Goal: Information Seeking & Learning: Learn about a topic

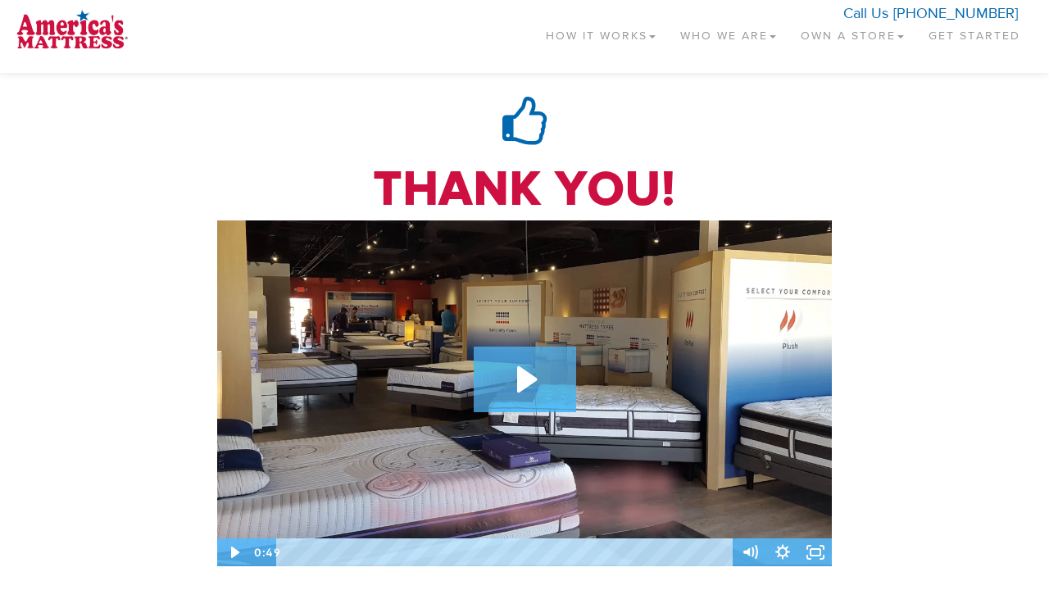
scroll to position [1003, 0]
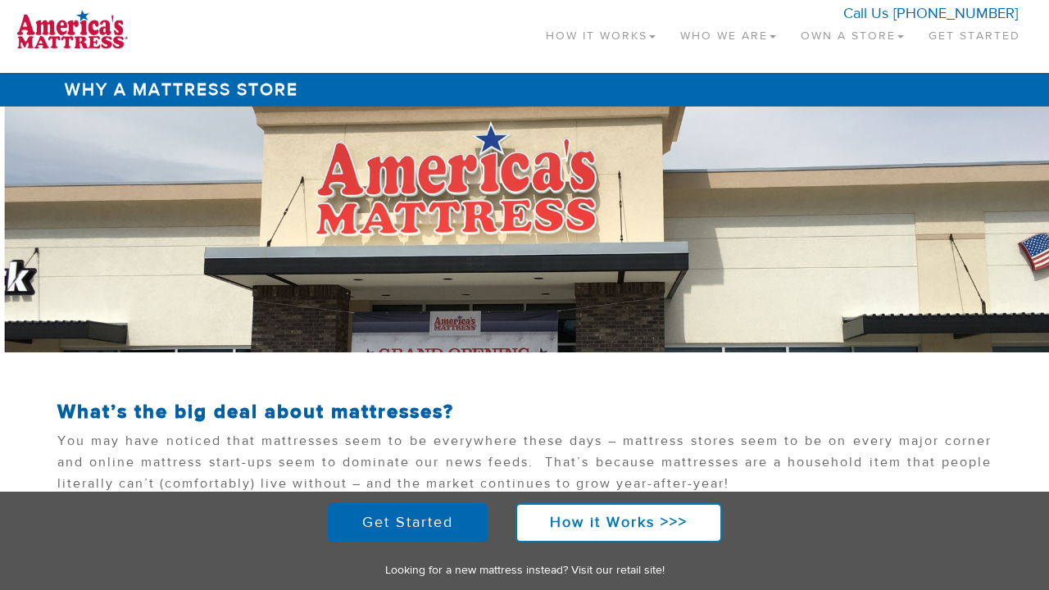
scroll to position [603, 0]
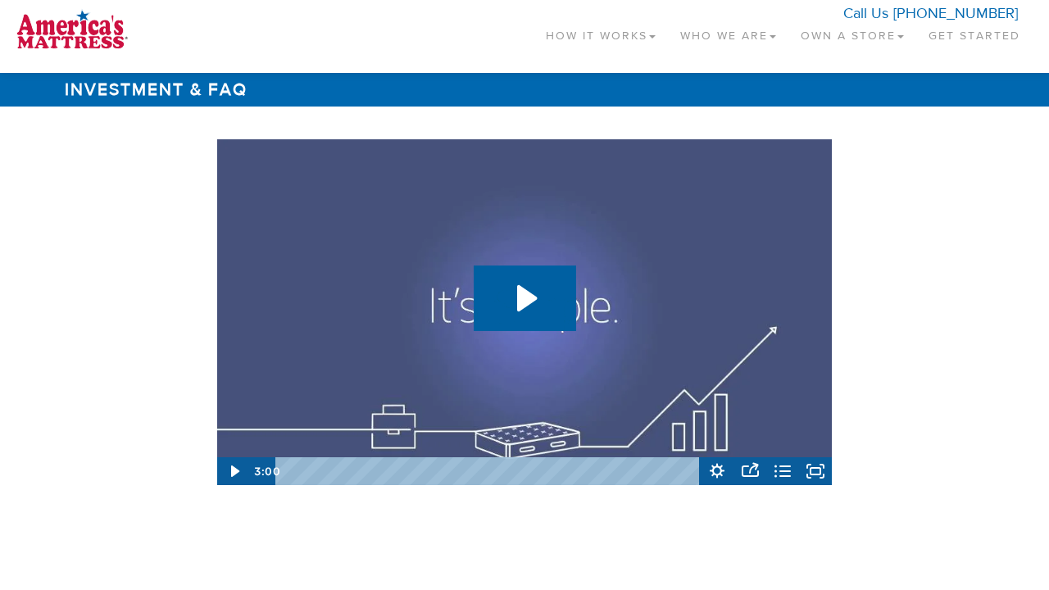
scroll to position [2455, 0]
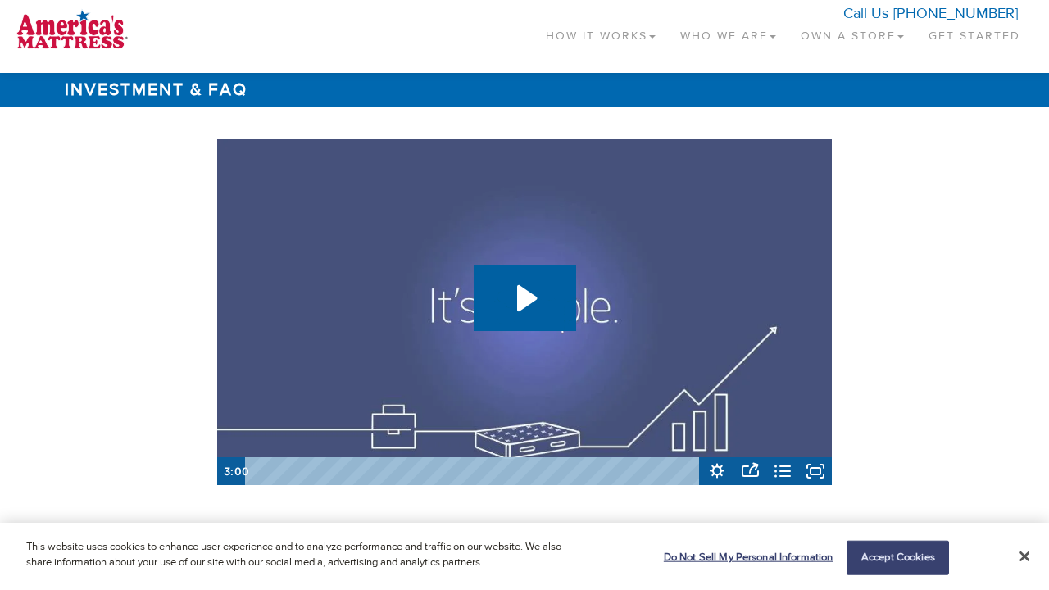
scroll to position [1883, 0]
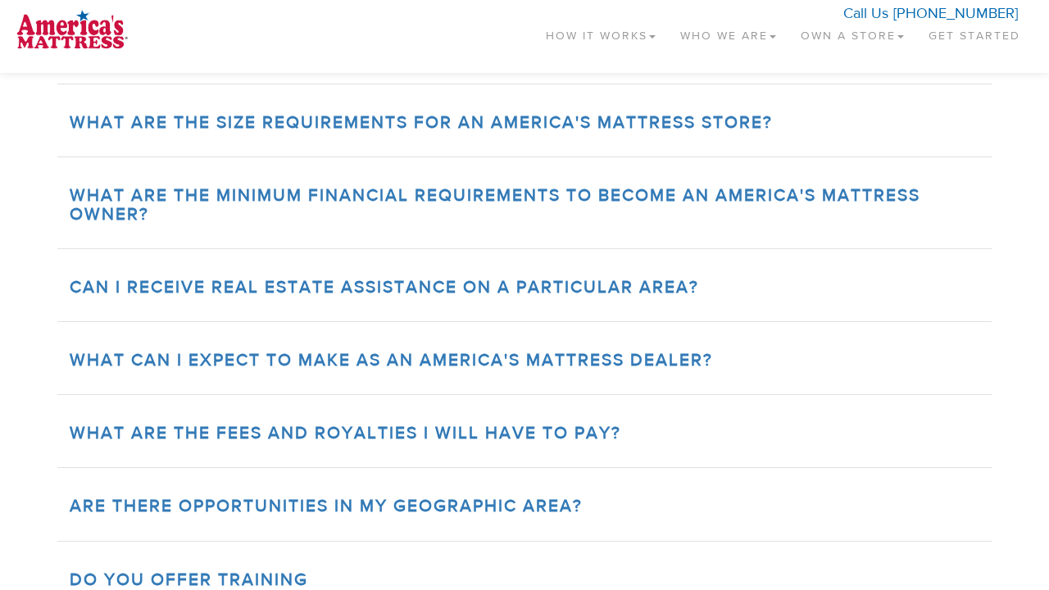
scroll to position [2455, 0]
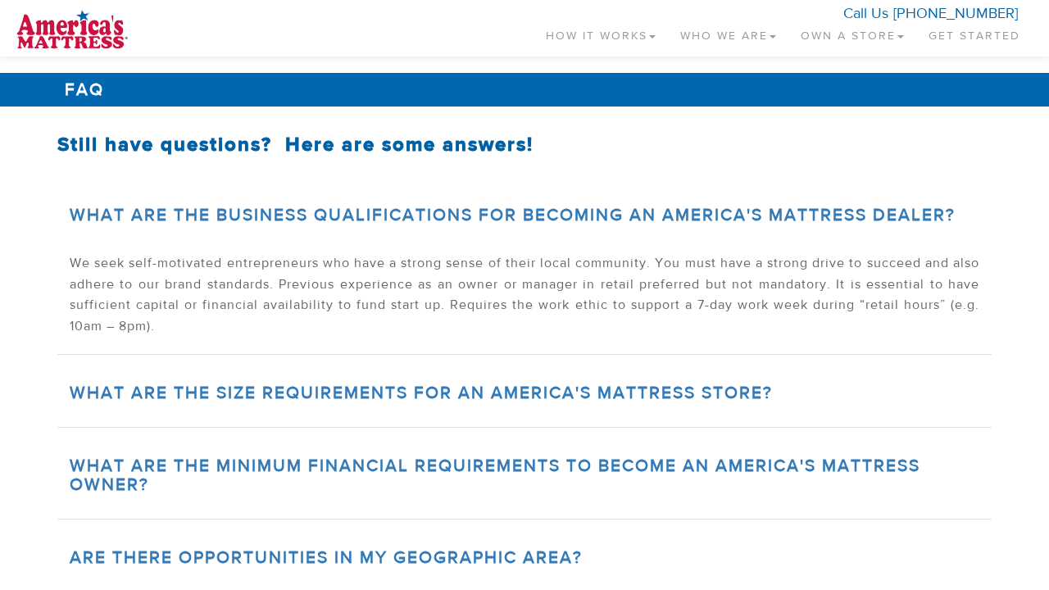
scroll to position [808, 0]
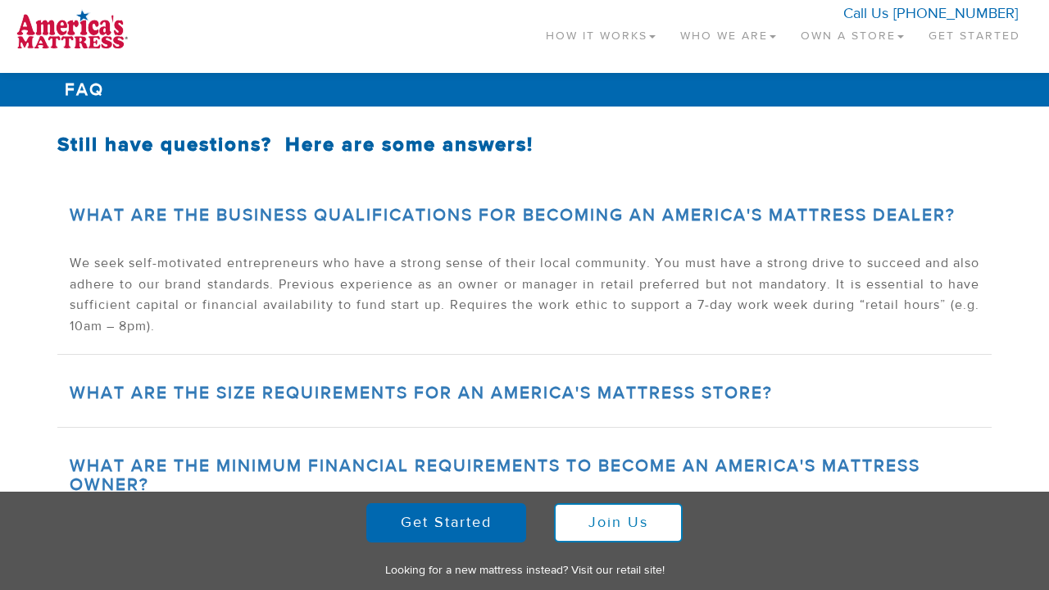
scroll to position [808, 0]
